Goal: Transaction & Acquisition: Purchase product/service

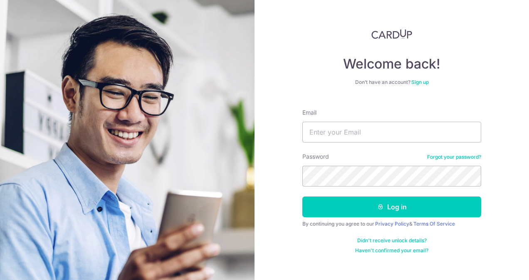
type input "[EMAIL_ADDRESS][DOMAIN_NAME]"
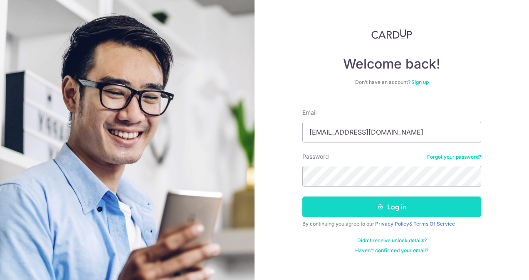
click at [335, 205] on button "Log in" at bounding box center [391, 207] width 179 height 21
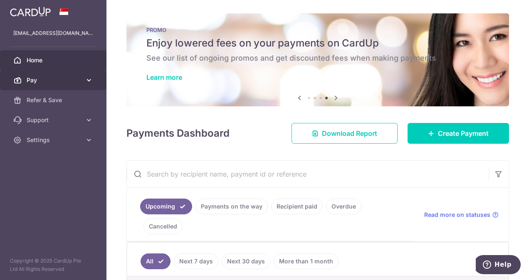
click at [77, 84] on span "Pay" at bounding box center [54, 80] width 55 height 8
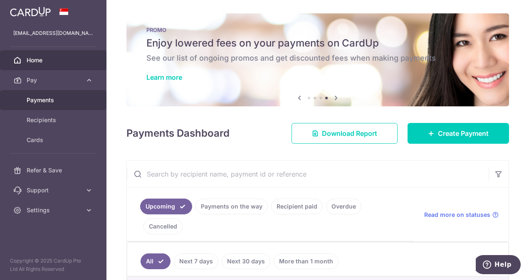
click at [55, 99] on span "Payments" at bounding box center [54, 100] width 55 height 8
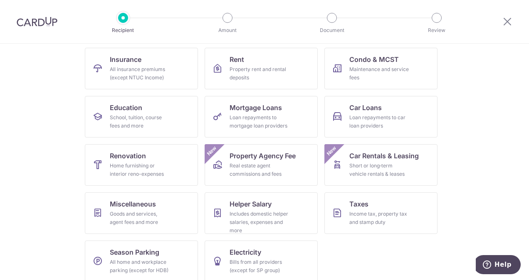
scroll to position [92, 0]
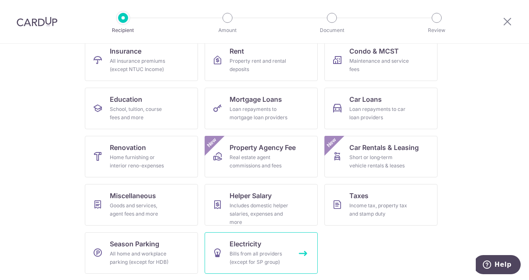
click at [253, 253] on div "Bills from all providers (except for SP group)" at bounding box center [260, 258] width 60 height 17
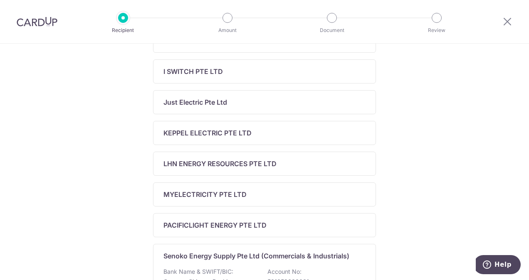
scroll to position [291, 0]
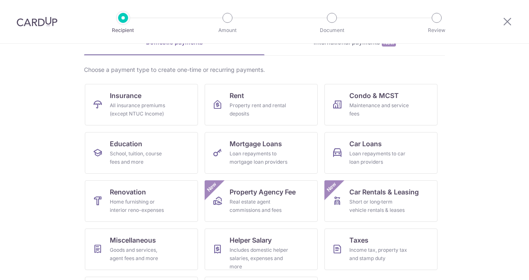
scroll to position [92, 0]
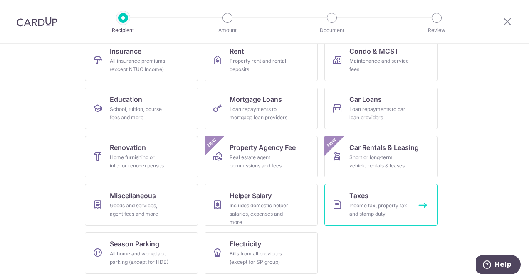
click at [388, 205] on div "Income tax, property tax and stamp duty" at bounding box center [379, 210] width 60 height 17
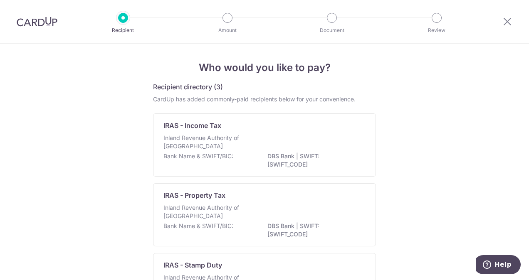
click at [43, 22] on img at bounding box center [37, 22] width 41 height 10
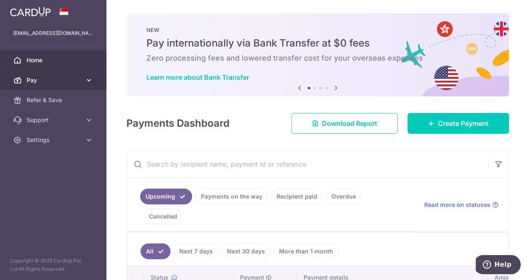
click at [59, 76] on span "Pay" at bounding box center [54, 80] width 55 height 8
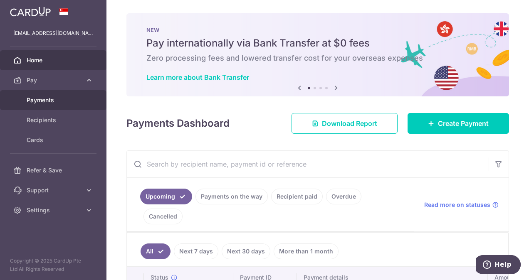
click at [53, 101] on span "Payments" at bounding box center [54, 100] width 55 height 8
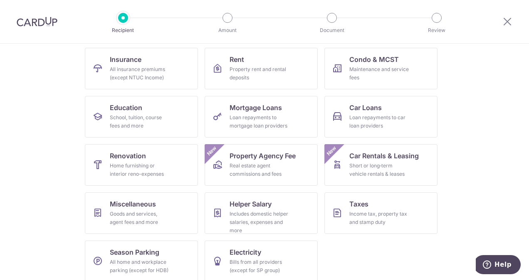
scroll to position [92, 0]
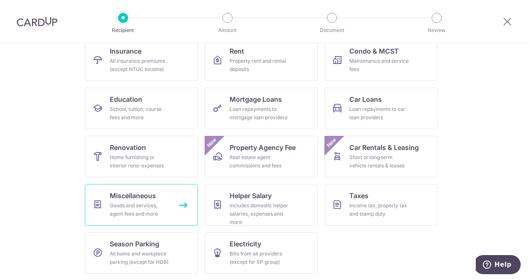
click at [137, 205] on div "Goods and services, agent fees and more" at bounding box center [140, 210] width 60 height 17
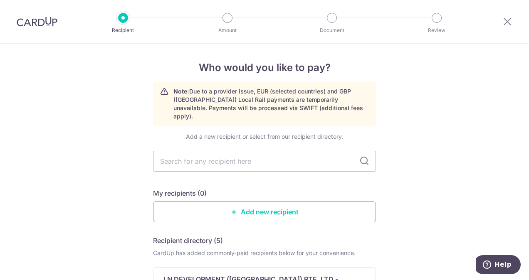
click at [37, 19] on img at bounding box center [37, 22] width 41 height 10
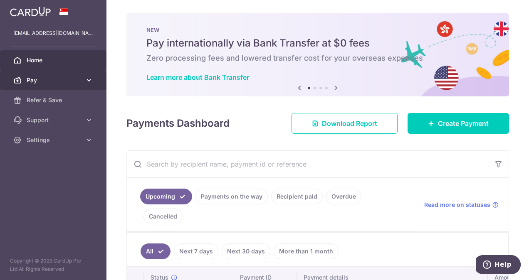
click at [87, 79] on icon at bounding box center [89, 80] width 8 height 8
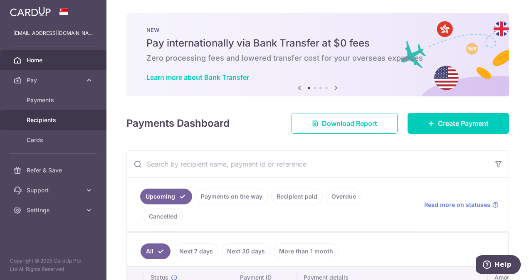
click at [48, 117] on span "Recipients" at bounding box center [54, 120] width 55 height 8
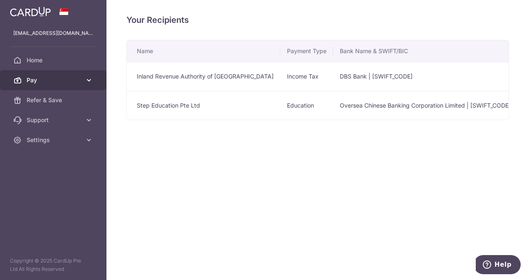
click at [43, 78] on span "Pay" at bounding box center [54, 80] width 55 height 8
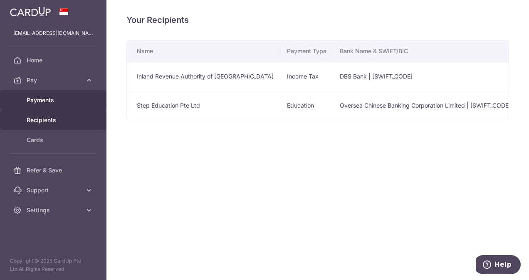
click at [46, 96] on span "Payments" at bounding box center [54, 100] width 55 height 8
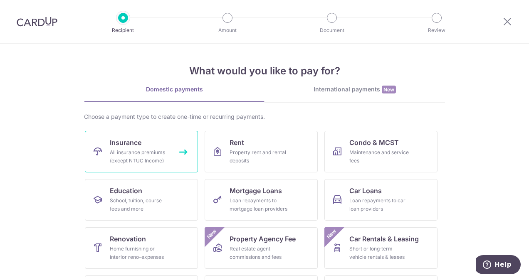
click at [141, 147] on link "Insurance All insurance premiums (except NTUC Income)" at bounding box center [141, 152] width 113 height 42
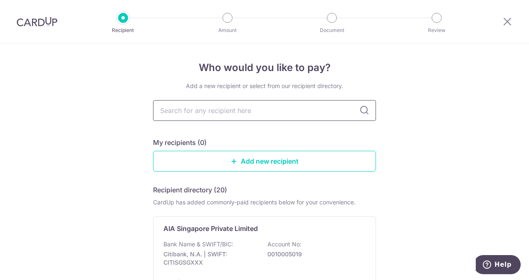
click at [185, 116] on input "text" at bounding box center [264, 110] width 223 height 21
type input "pr"
type input "prdential"
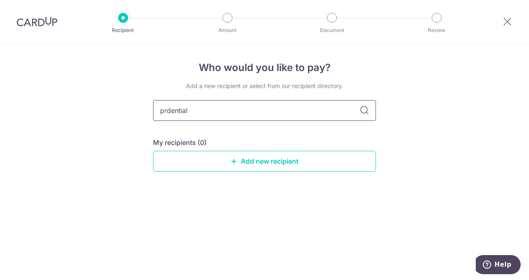
type input "prudential"
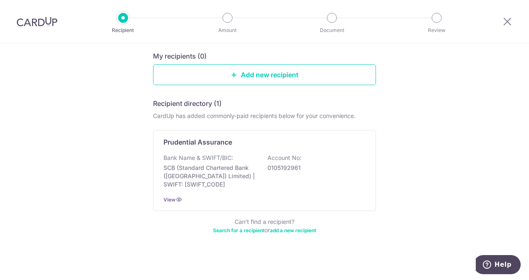
scroll to position [89, 0]
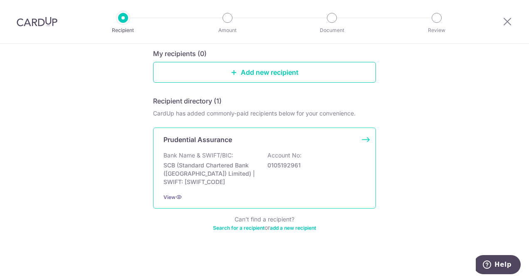
click at [229, 163] on p "SCB (Standard Chartered Bank (Singapore) Limited) | SWIFT: SCBLSG22XXX" at bounding box center [209, 173] width 93 height 25
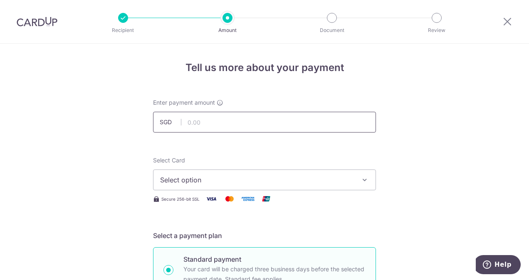
click at [201, 121] on input "text" at bounding box center [264, 122] width 223 height 21
type input "6,455.28"
click at [270, 180] on span "Select option" at bounding box center [257, 180] width 194 height 10
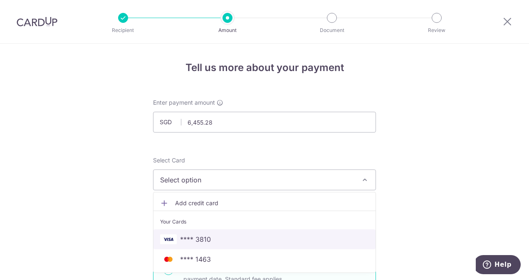
click at [245, 242] on span "**** 3810" at bounding box center [264, 240] width 209 height 10
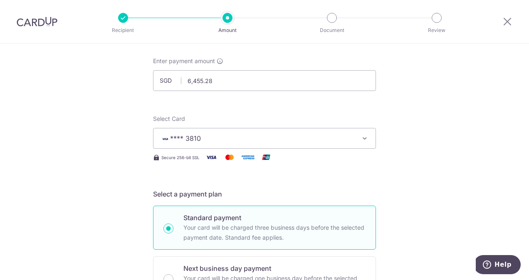
scroll to position [208, 0]
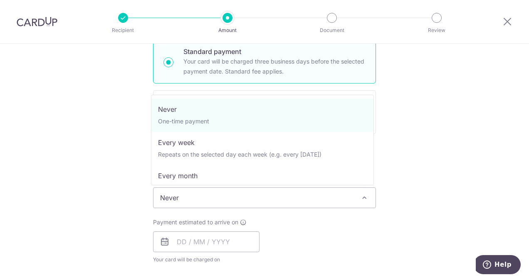
click at [274, 199] on span "Never" at bounding box center [264, 198] width 222 height 20
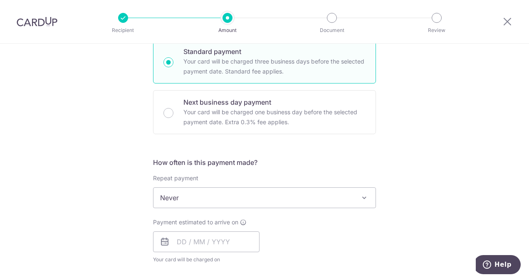
scroll to position [250, 0]
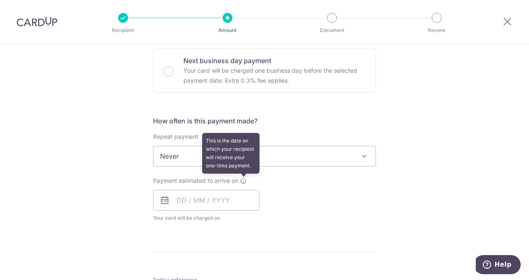
click at [240, 181] on icon at bounding box center [243, 181] width 7 height 7
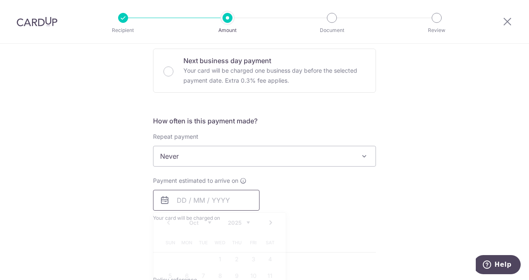
click at [220, 200] on input "text" at bounding box center [206, 200] width 106 height 21
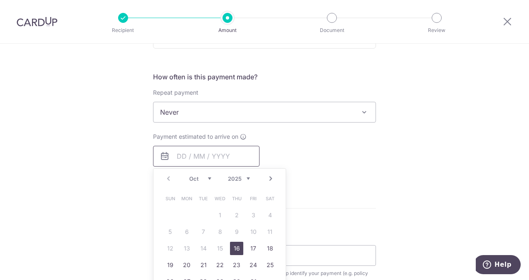
scroll to position [291, 0]
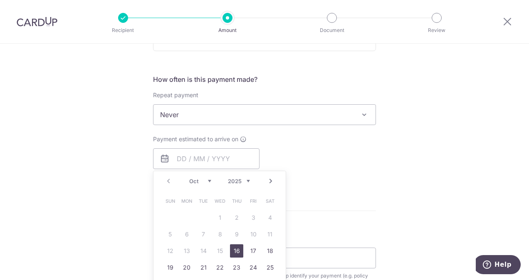
click at [270, 181] on link "Next" at bounding box center [271, 181] width 10 height 10
click at [187, 234] on link "3" at bounding box center [186, 234] width 13 height 13
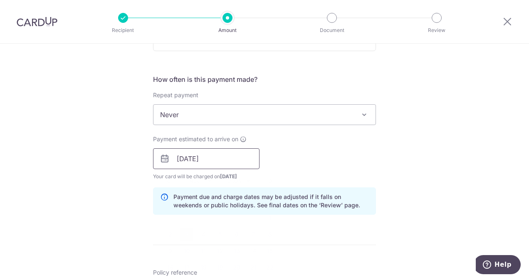
click at [213, 162] on input "[DATE]" at bounding box center [206, 158] width 106 height 21
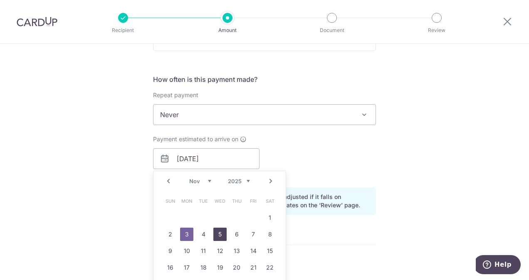
click at [215, 236] on link "5" at bounding box center [219, 234] width 13 height 13
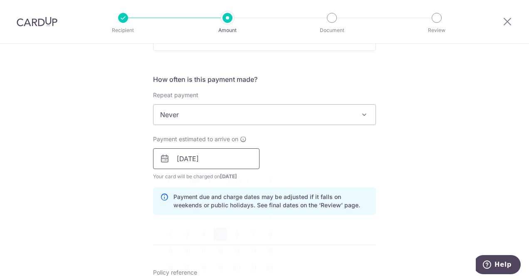
click at [220, 158] on input "05/11/2025" at bounding box center [206, 158] width 106 height 21
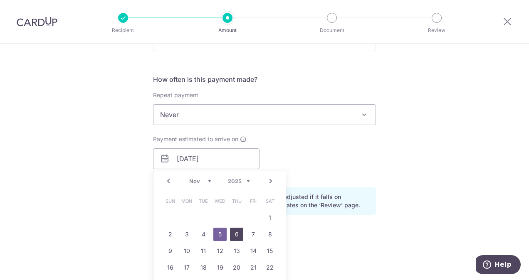
click at [233, 233] on link "6" at bounding box center [236, 234] width 13 height 13
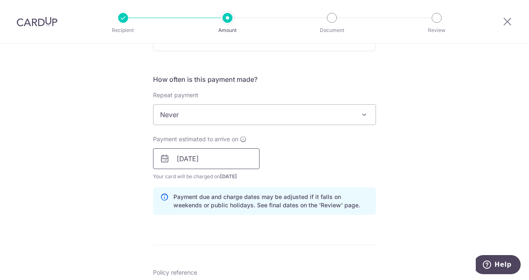
click at [223, 161] on input "[DATE]" at bounding box center [206, 158] width 106 height 21
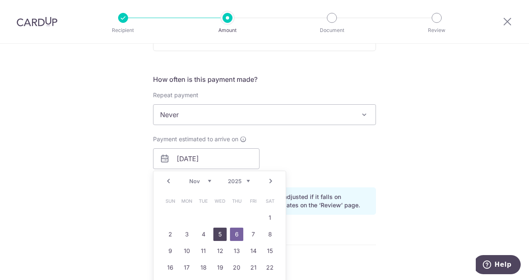
click at [220, 232] on link "5" at bounding box center [219, 234] width 13 height 13
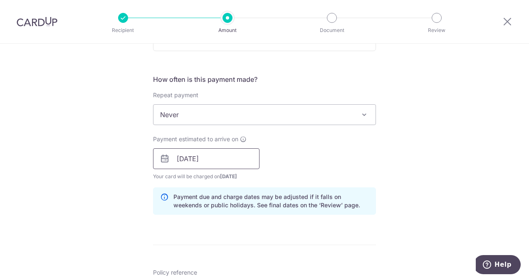
click at [229, 164] on input "05/11/2025" at bounding box center [206, 158] width 106 height 21
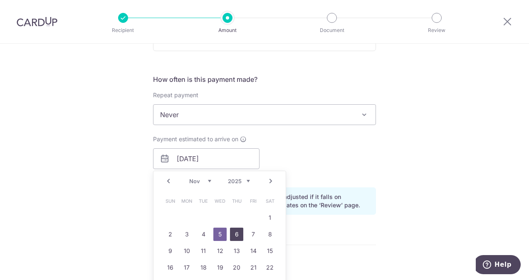
click at [231, 233] on link "6" at bounding box center [236, 234] width 13 height 13
type input "[DATE]"
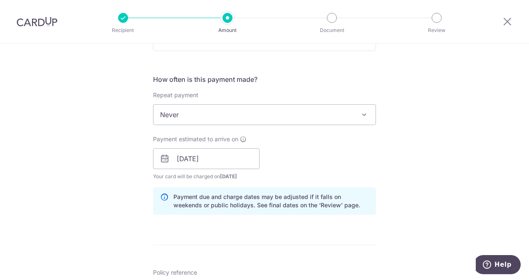
click at [294, 238] on form "Enter payment amount SGD 6,455.28 6455.28 Select Card **** 3810 Add credit card…" at bounding box center [264, 153] width 223 height 693
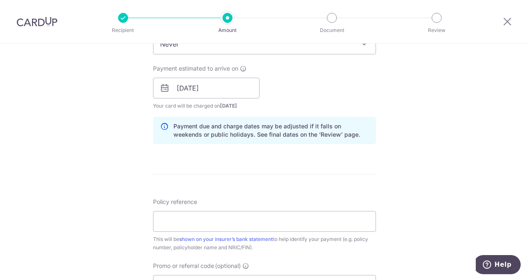
scroll to position [374, 0]
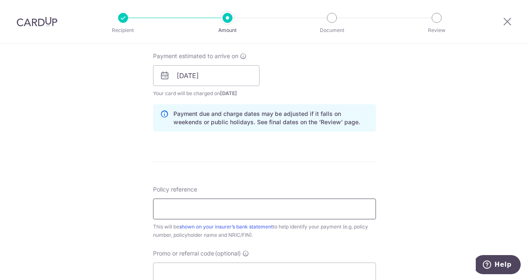
click at [291, 210] on input "Policy reference" at bounding box center [264, 209] width 223 height 21
type input "76616719"
click at [425, 208] on div "Tell us more about your payment Enter payment amount SGD 6,455.28 6455.28 Selec…" at bounding box center [264, 62] width 529 height 787
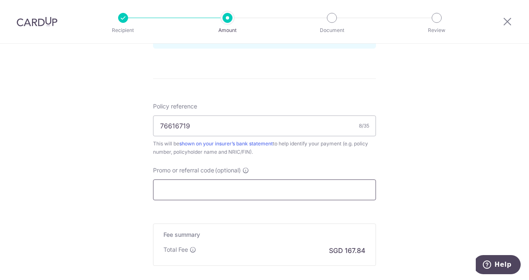
click at [312, 189] on input "Promo or referral code (optional)" at bounding box center [264, 190] width 223 height 21
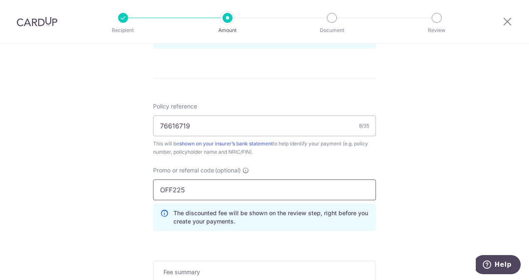
type input "OFF225"
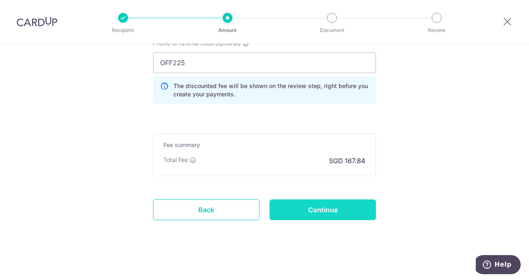
click at [351, 204] on input "Continue" at bounding box center [323, 210] width 106 height 21
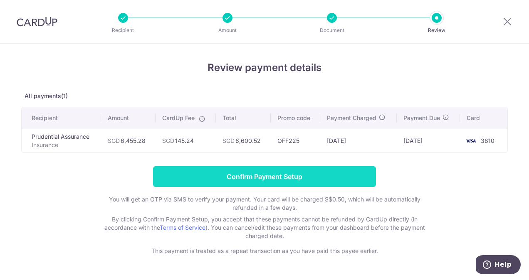
click at [329, 179] on input "Confirm Payment Setup" at bounding box center [264, 176] width 223 height 21
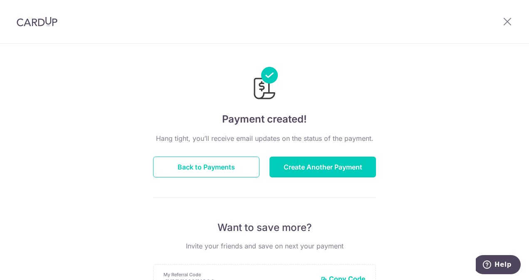
click at [43, 22] on img at bounding box center [37, 22] width 41 height 10
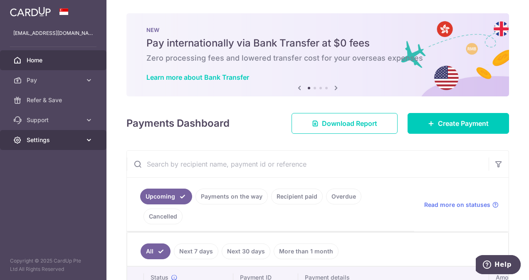
click at [77, 144] on span "Settings" at bounding box center [54, 140] width 55 height 8
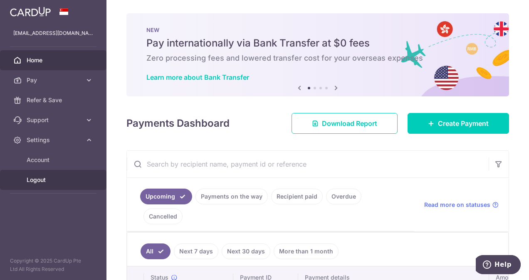
click at [59, 183] on span "Logout" at bounding box center [54, 180] width 55 height 8
